Goal: Task Accomplishment & Management: Manage account settings

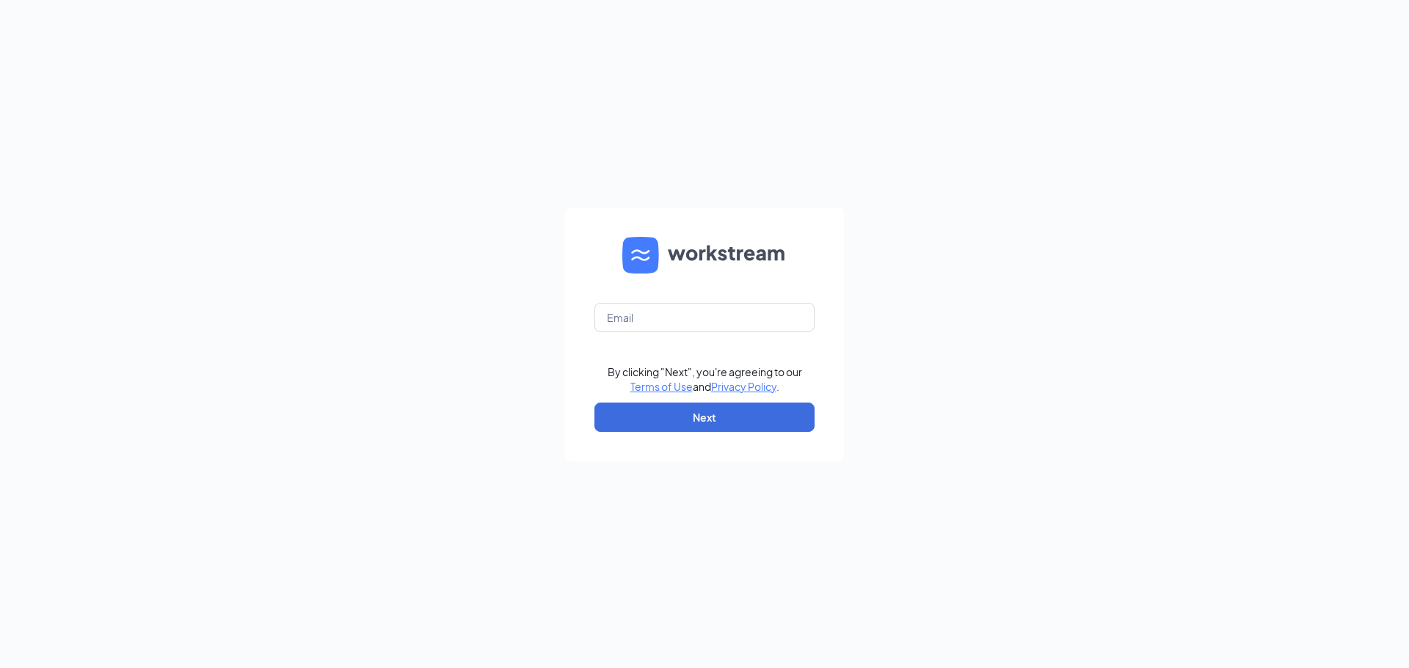
click at [651, 334] on form "By clicking "Next", you're agreeing to our Terms of Use and Privacy Policy . Ne…" at bounding box center [704, 335] width 279 height 254
click at [652, 319] on input "text" at bounding box center [704, 317] width 220 height 29
type input "bwwharrisonburg@413hospitality.com"
click at [715, 419] on button "Next" at bounding box center [704, 417] width 220 height 29
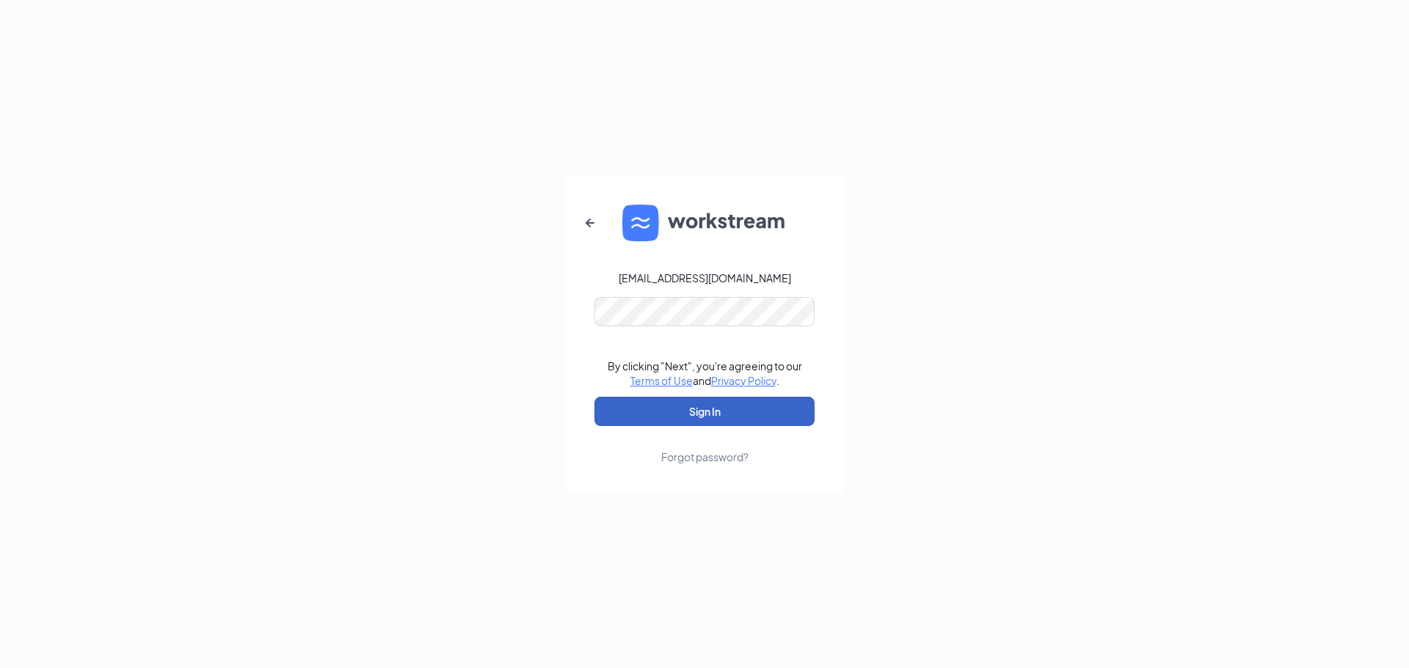
click at [699, 404] on button "Sign In" at bounding box center [704, 411] width 220 height 29
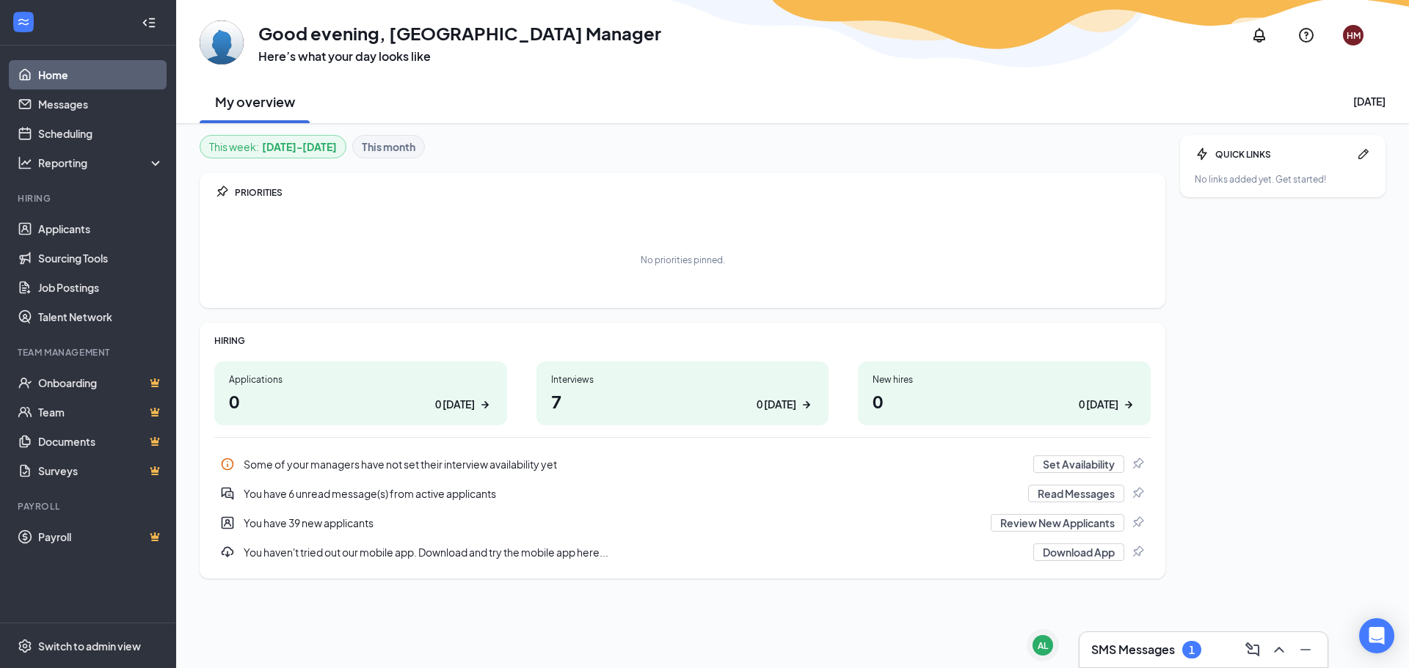
click at [562, 381] on div "Interviews" at bounding box center [682, 379] width 263 height 12
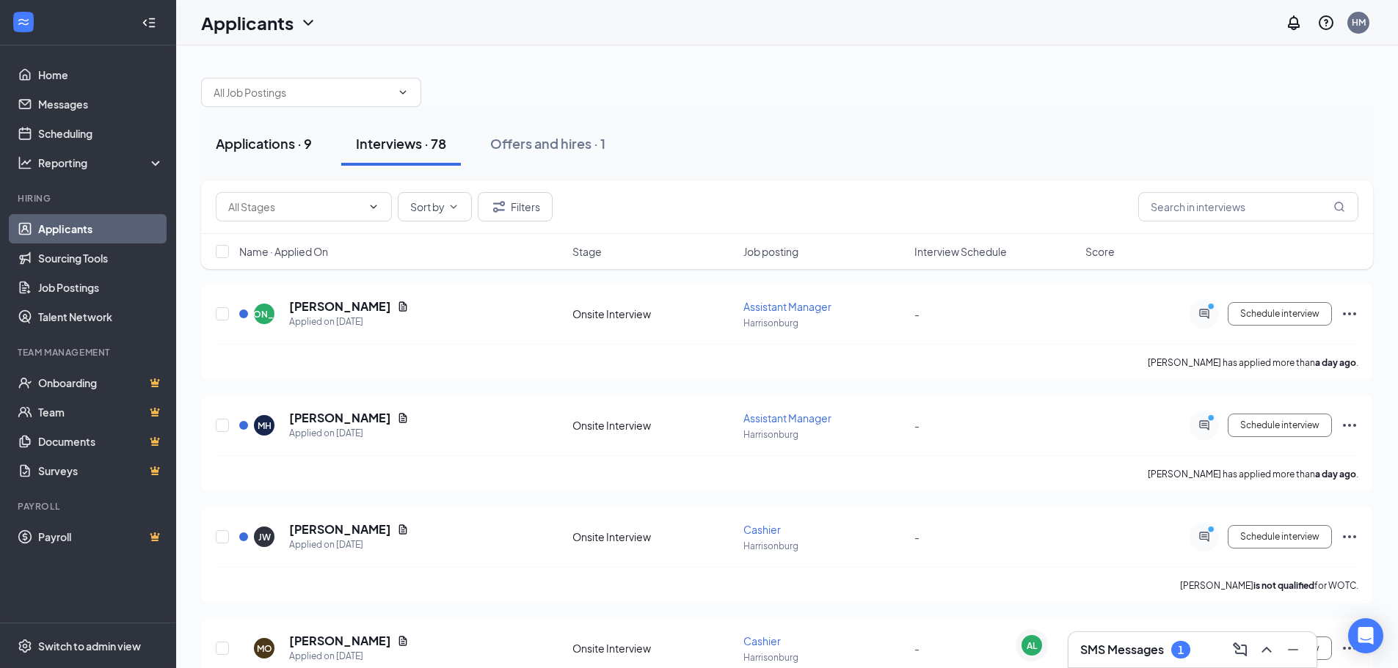
click at [244, 144] on div "Applications · 9" at bounding box center [264, 143] width 96 height 18
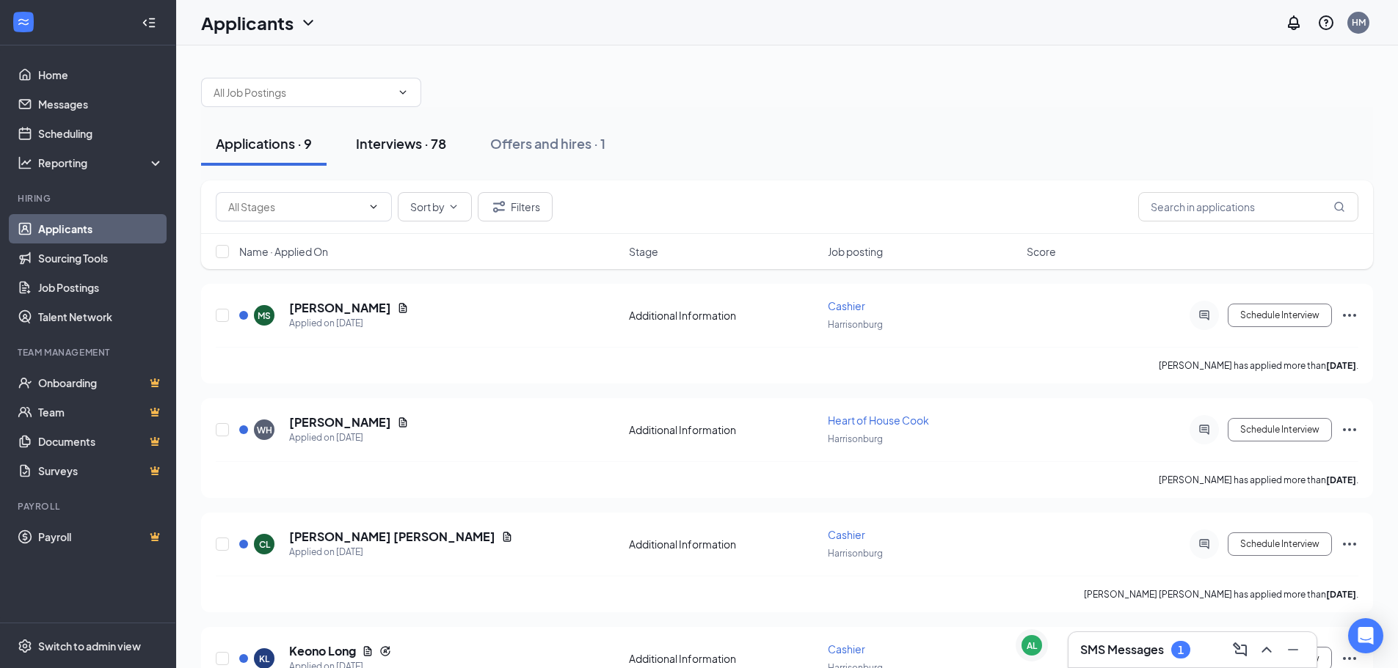
click at [361, 153] on button "Interviews · 78" at bounding box center [401, 144] width 120 height 44
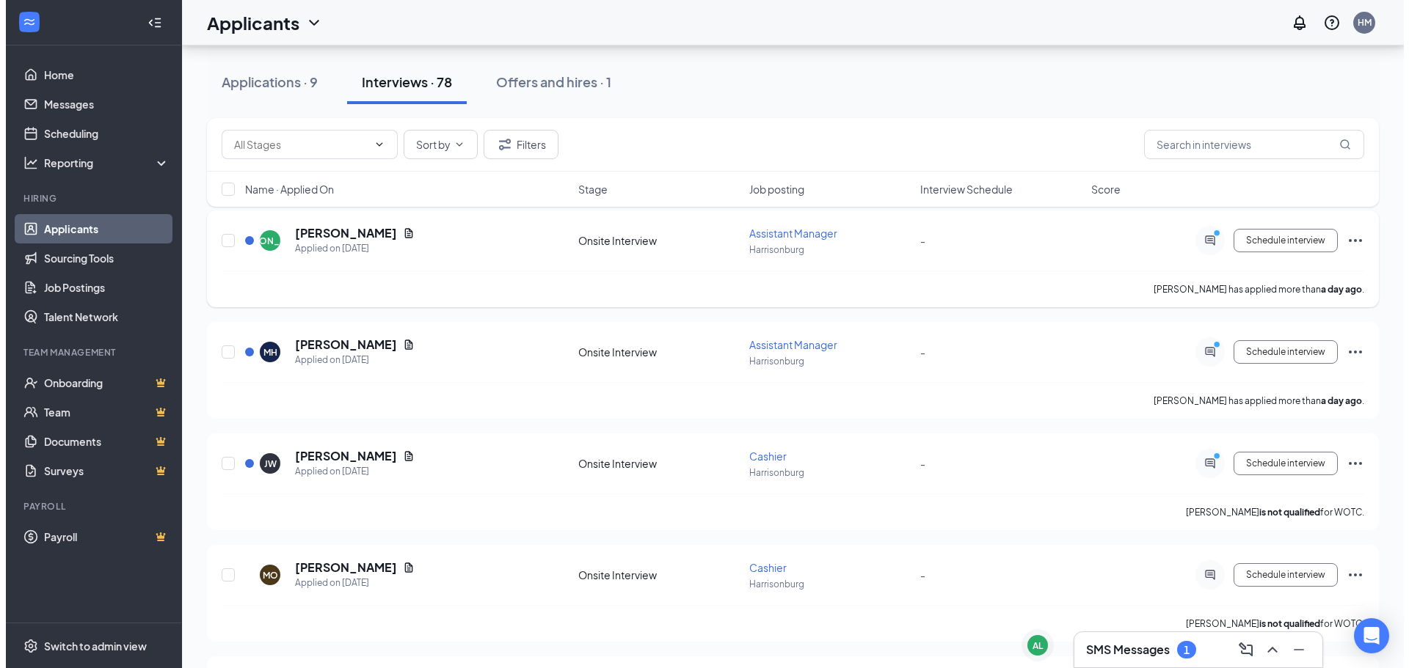
scroll to position [220, 0]
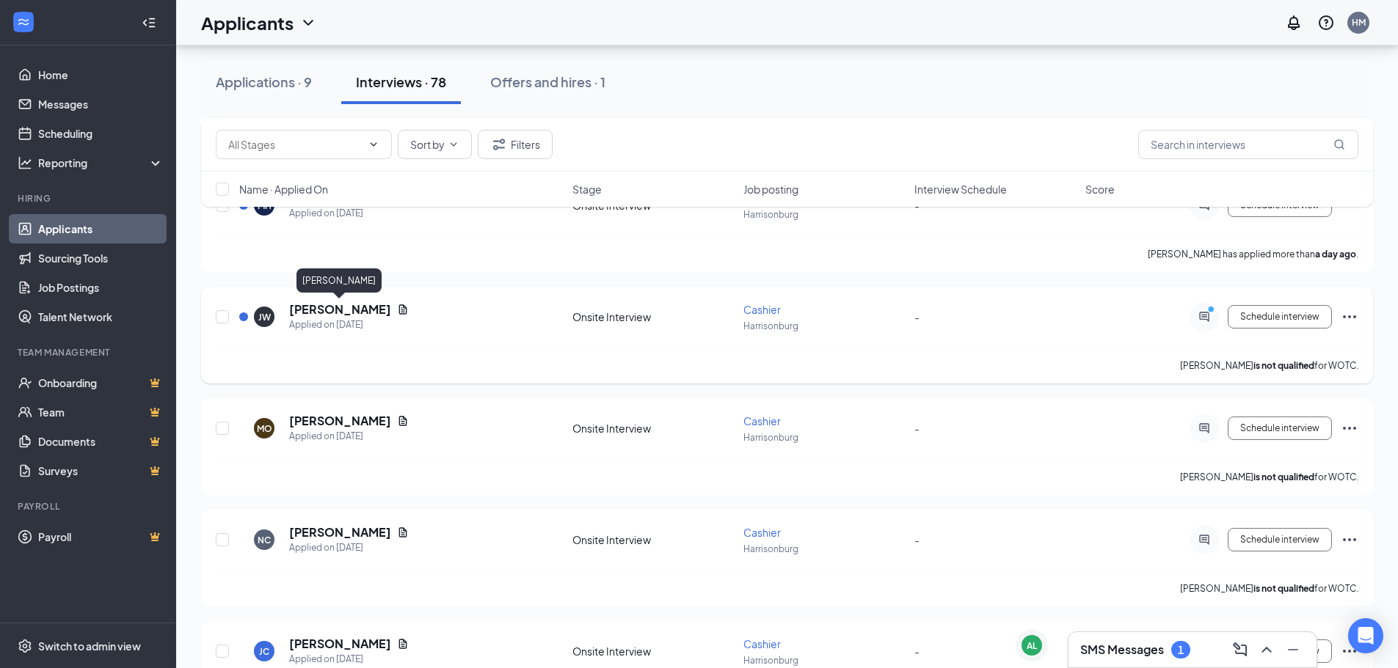
click at [325, 309] on h5 "[PERSON_NAME]" at bounding box center [340, 310] width 102 height 16
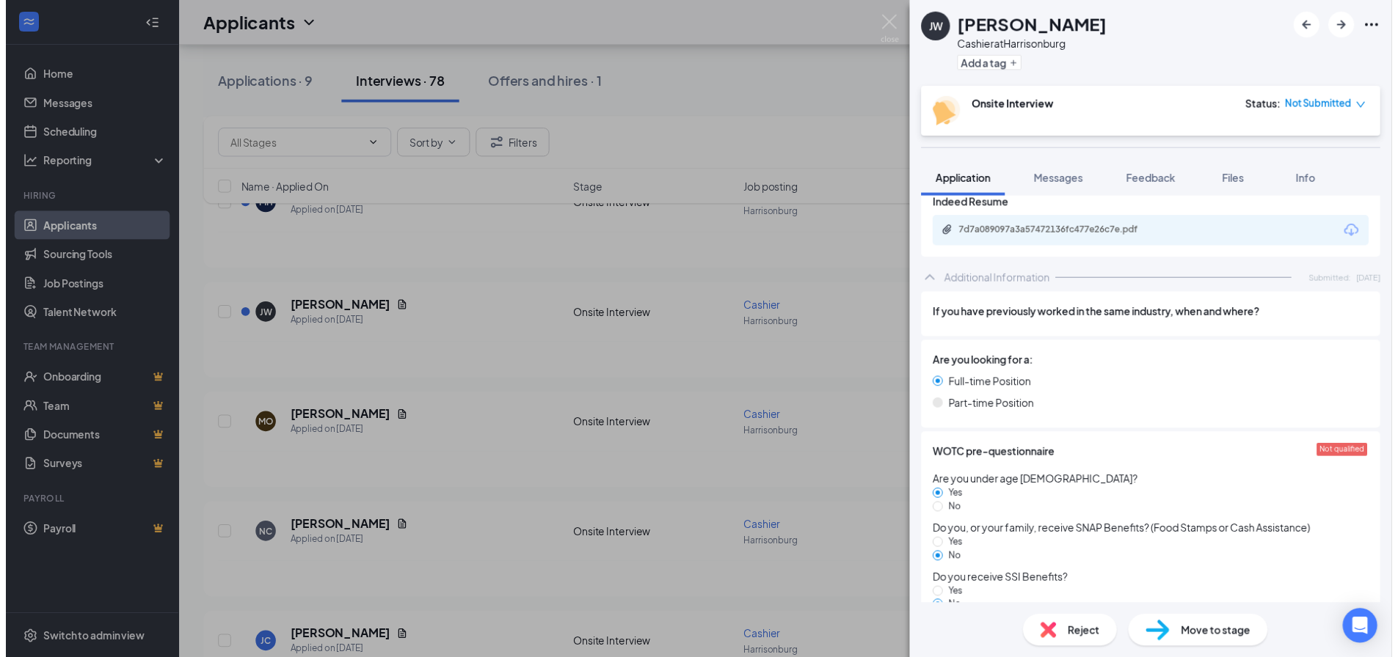
scroll to position [266, 0]
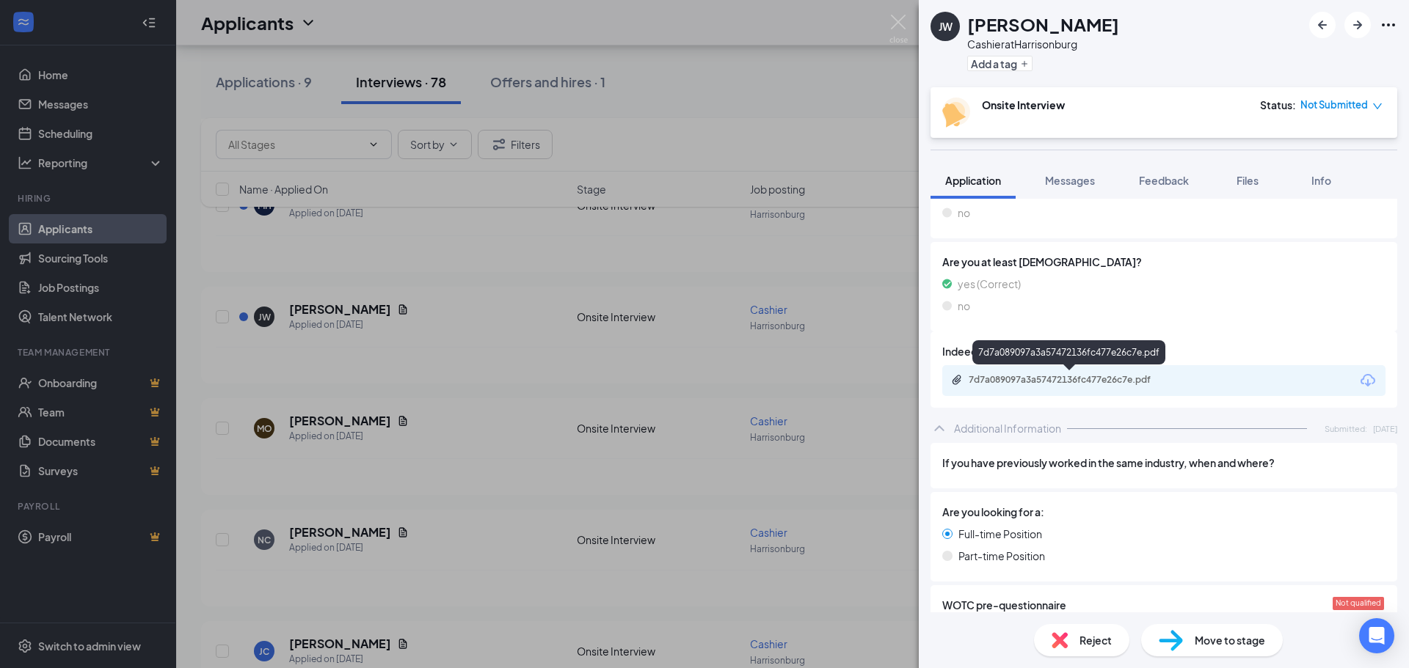
click at [1002, 376] on div "7d7a089097a3a57472136fc477e26c7e.pdf" at bounding box center [1071, 380] width 205 height 12
click at [401, 385] on div "[PERSON_NAME] [PERSON_NAME] Cashier at [GEOGRAPHIC_DATA] Add a tag Onsite Inter…" at bounding box center [704, 334] width 1409 height 668
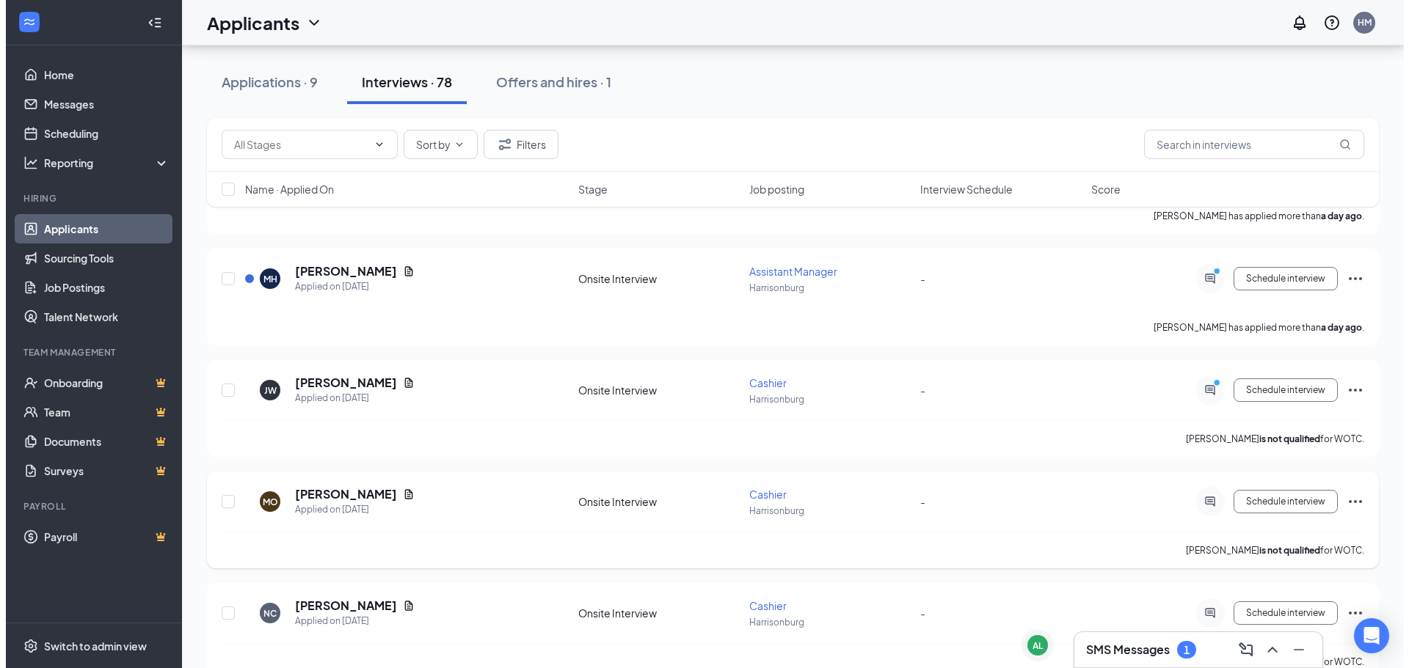
scroll to position [294, 0]
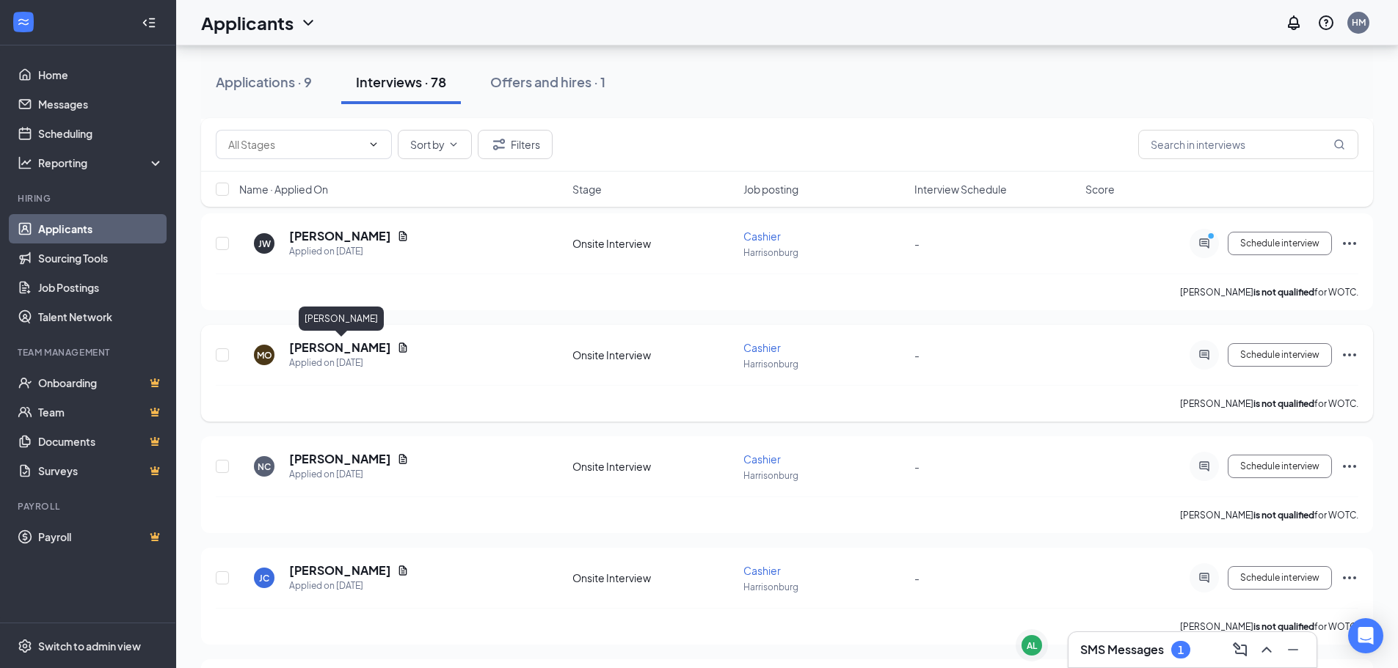
click at [335, 343] on h5 "[PERSON_NAME]" at bounding box center [340, 348] width 102 height 16
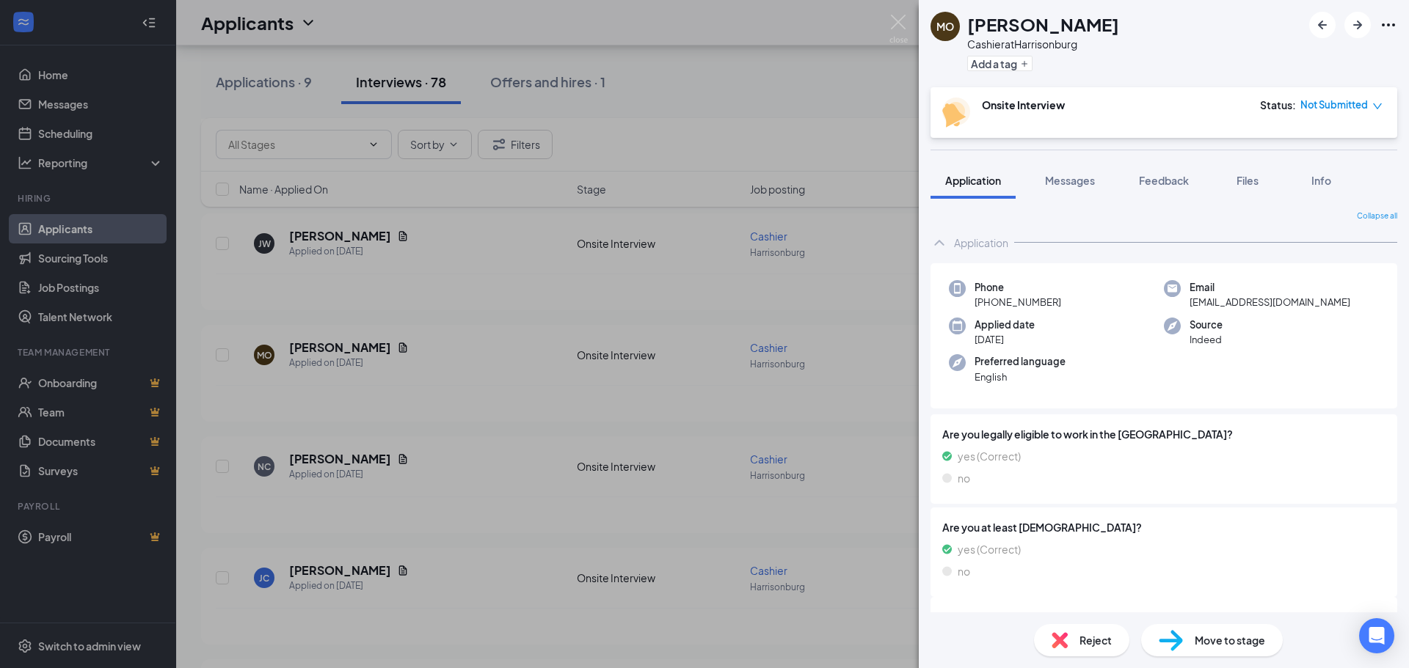
scroll to position [147, 0]
